Goal: Information Seeking & Learning: Learn about a topic

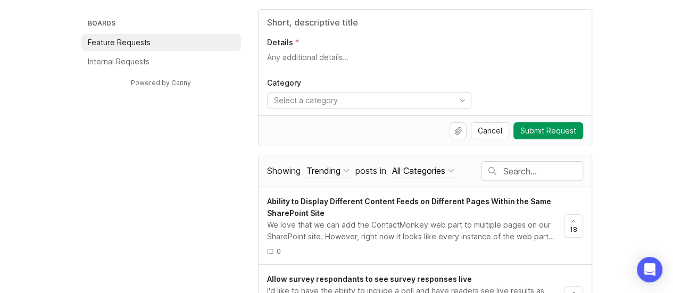
scroll to position [93, 0]
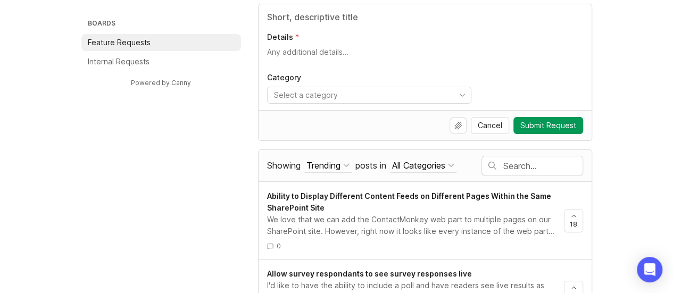
click at [537, 164] on input "text" at bounding box center [542, 166] width 79 height 12
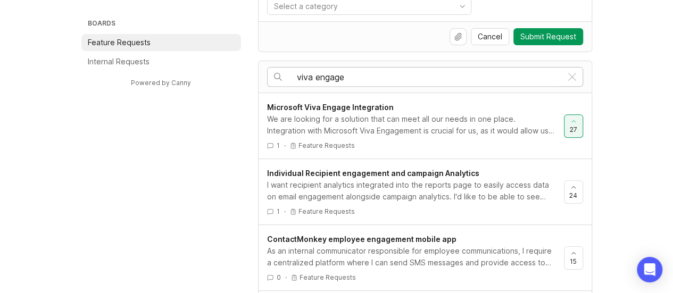
scroll to position [192, 0]
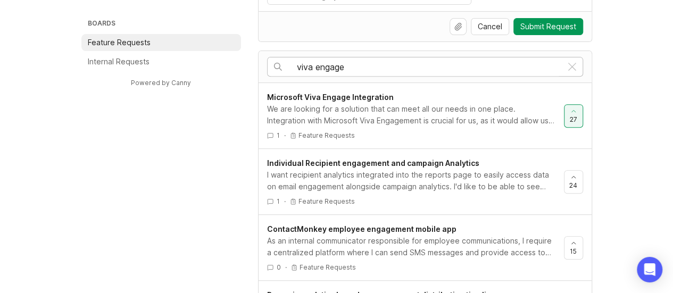
type input "viva engage"
click at [391, 127] on link "Microsoft Viva Engage Integration We are looking for a solution that can meet a…" at bounding box center [415, 115] width 297 height 48
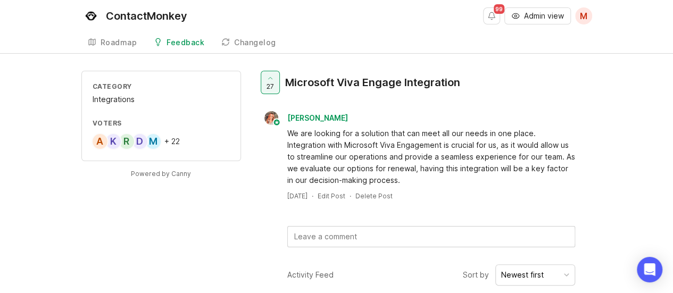
scroll to position [192, 0]
